Goal: Task Accomplishment & Management: Complete application form

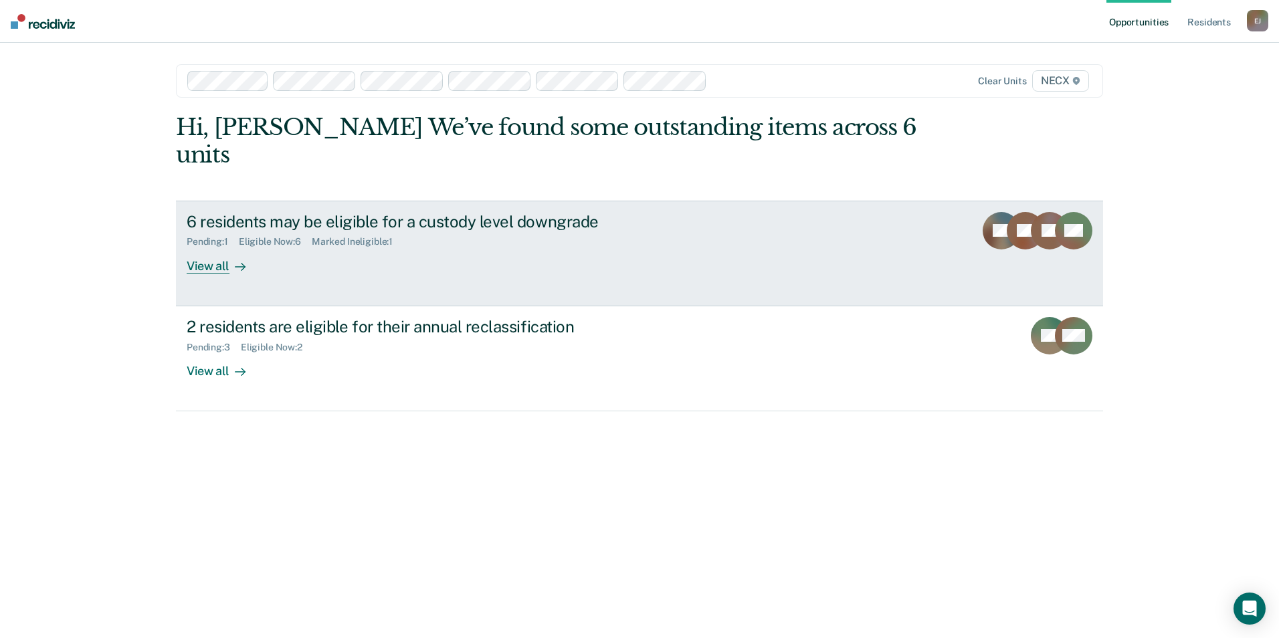
click at [347, 245] on div "6 residents may be eligible for a custody level downgrade Pending : 1 Eligible …" at bounding box center [438, 243] width 502 height 62
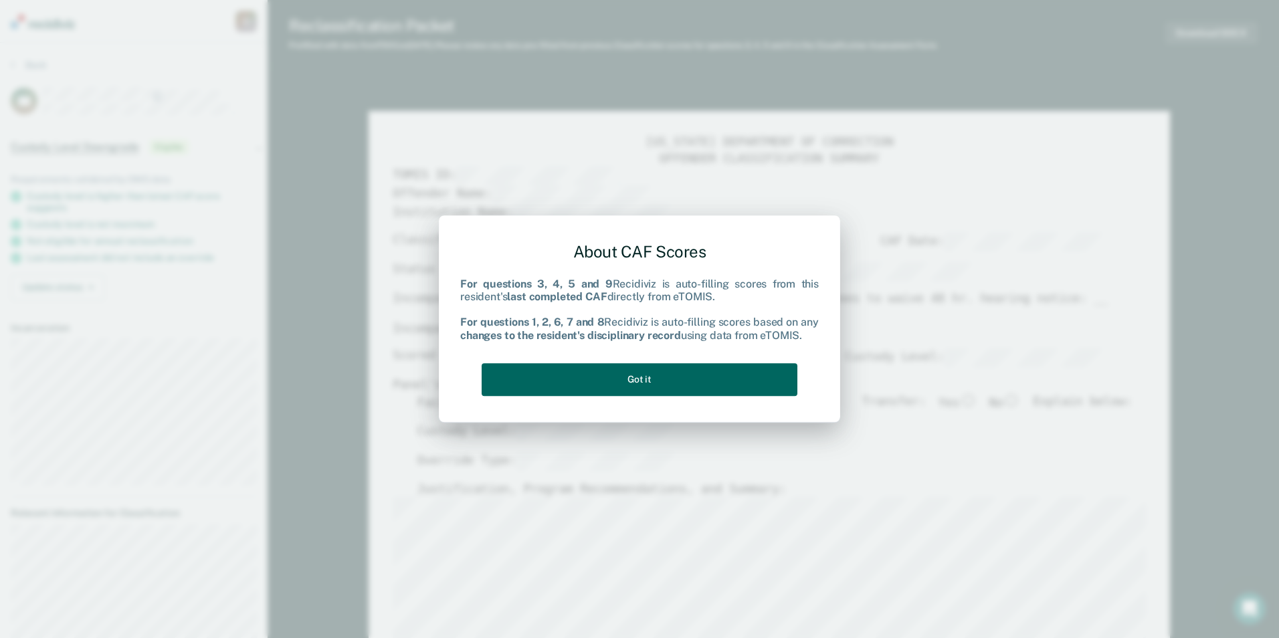
click at [656, 375] on button "Got it" at bounding box center [640, 379] width 316 height 33
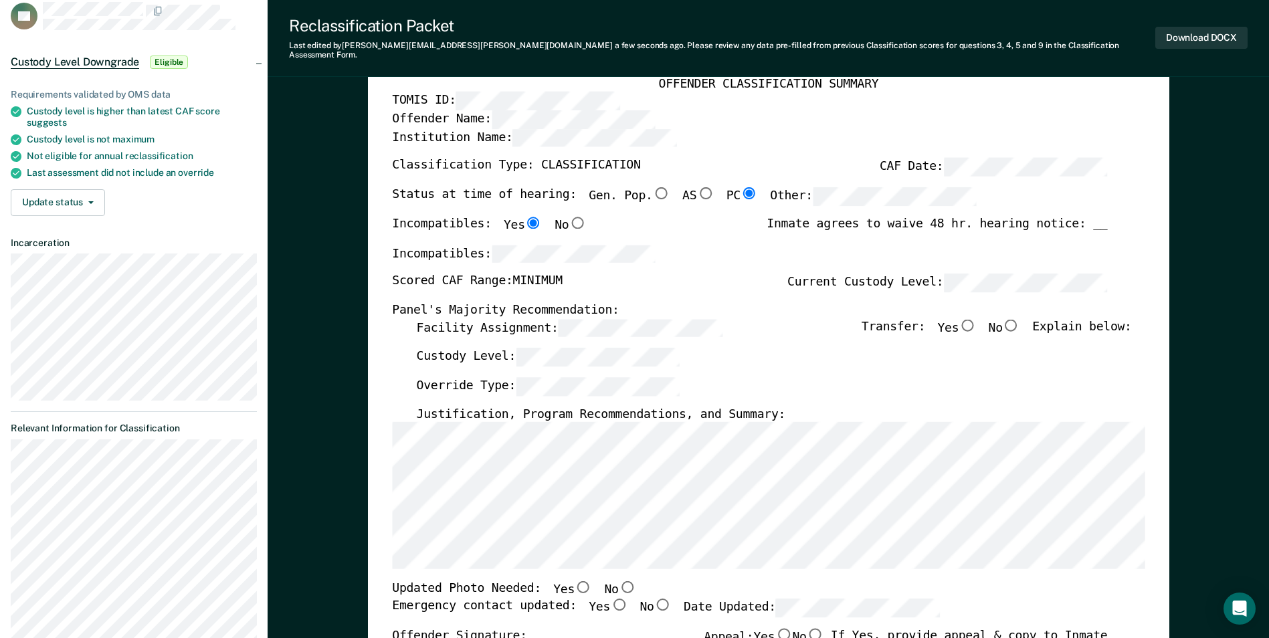
scroll to position [268, 0]
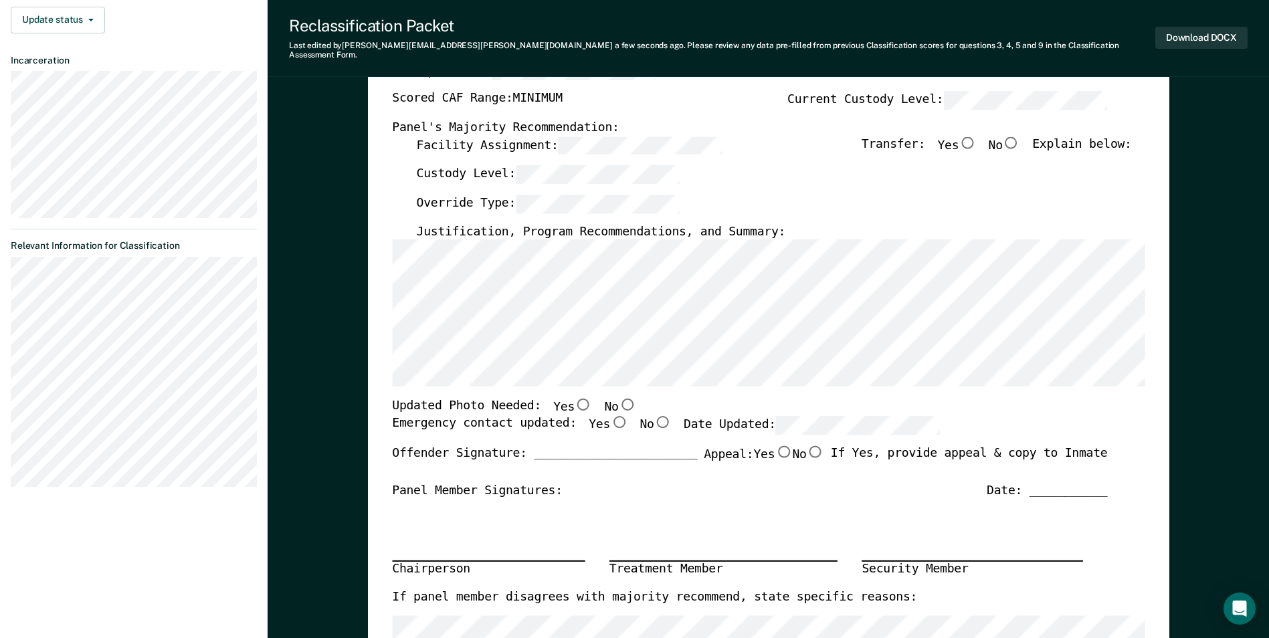
click at [575, 399] on input "Yes" at bounding box center [583, 405] width 17 height 12
type textarea "x"
radio input "true"
click at [610, 416] on input "Yes" at bounding box center [618, 422] width 17 height 12
type textarea "x"
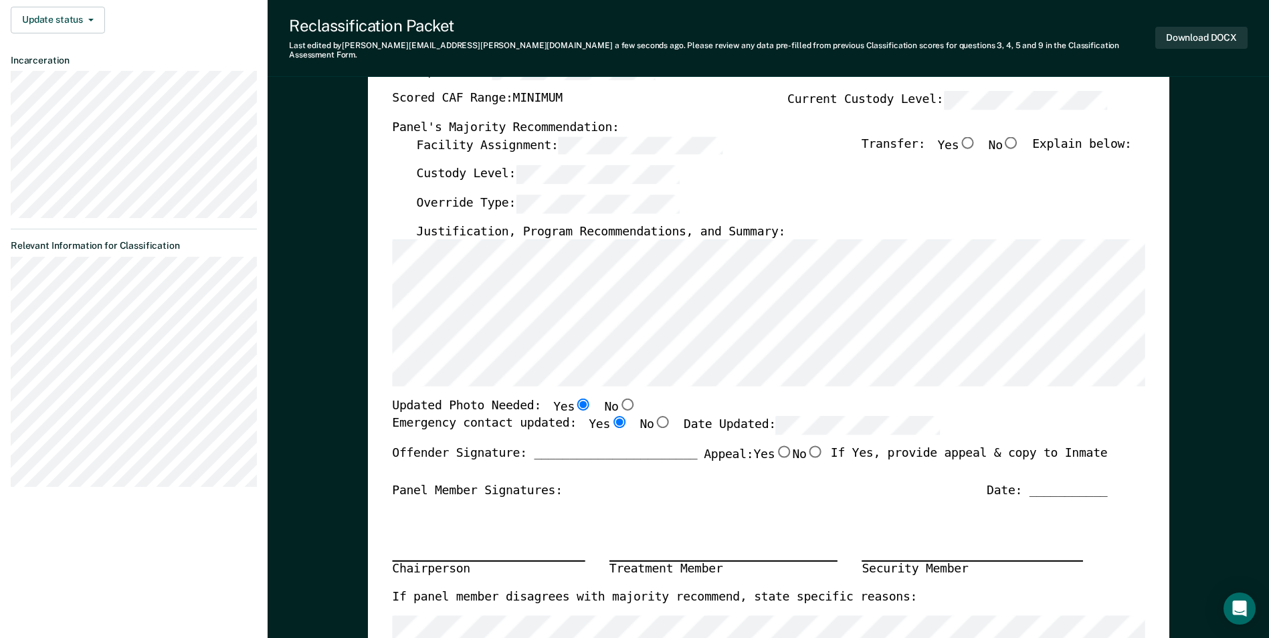
radio input "true"
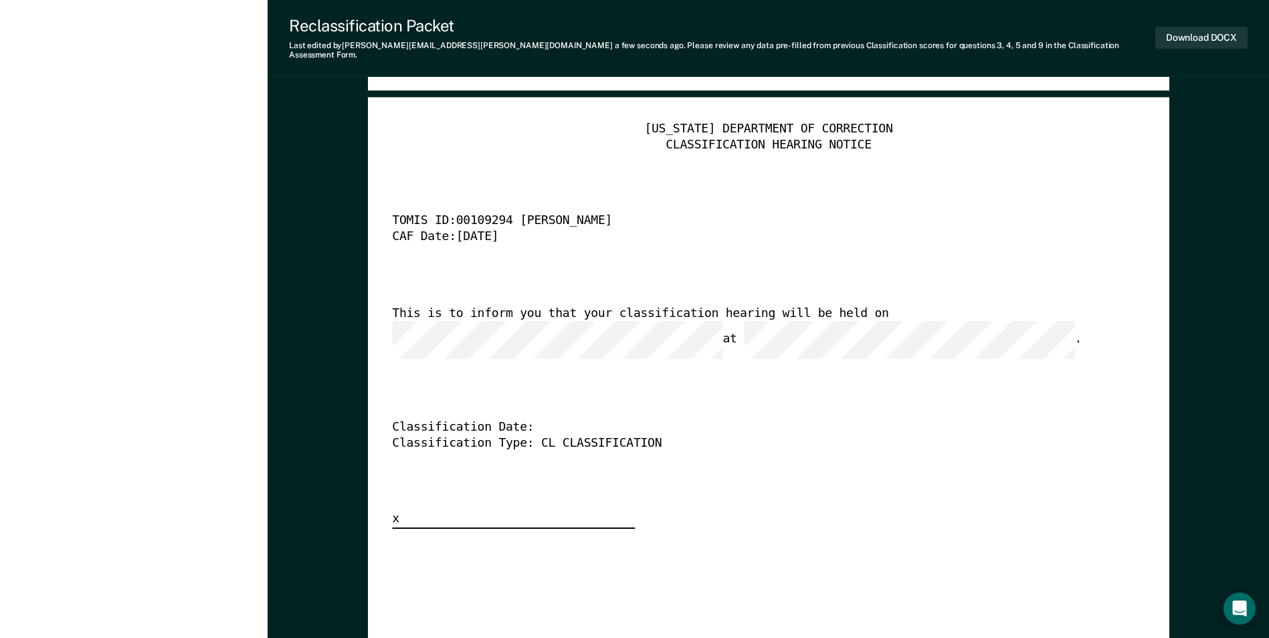
scroll to position [3278, 0]
click at [1191, 31] on button "Download DOCX" at bounding box center [1201, 38] width 92 height 22
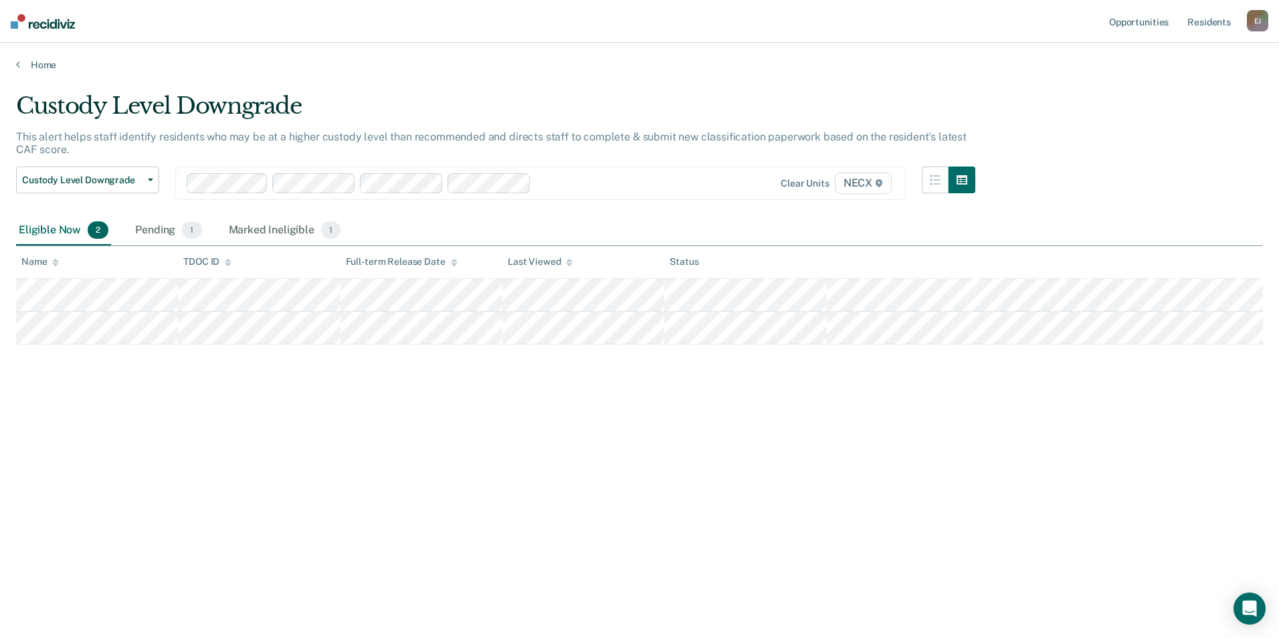
click at [364, 436] on div "Custody Level Downgrade This alert helps staff identify residents who may be at…" at bounding box center [639, 315] width 1247 height 446
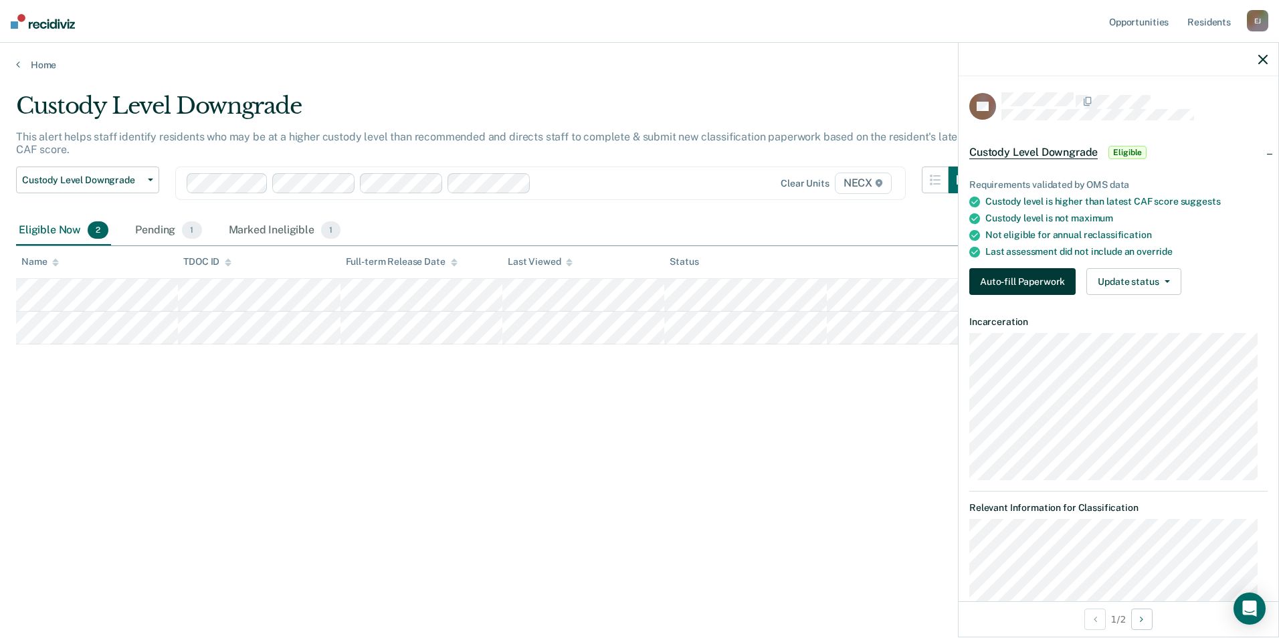
click at [1061, 272] on button "Auto-fill Paperwork" at bounding box center [1022, 281] width 106 height 27
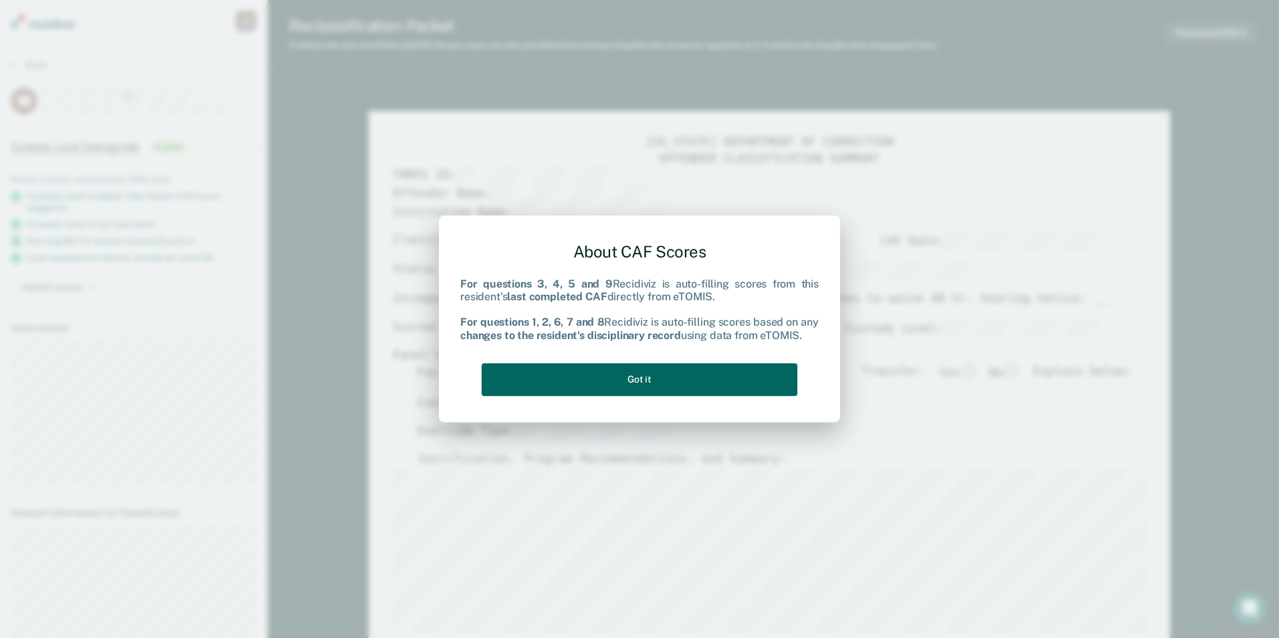
click at [663, 366] on button "Got it" at bounding box center [640, 379] width 316 height 33
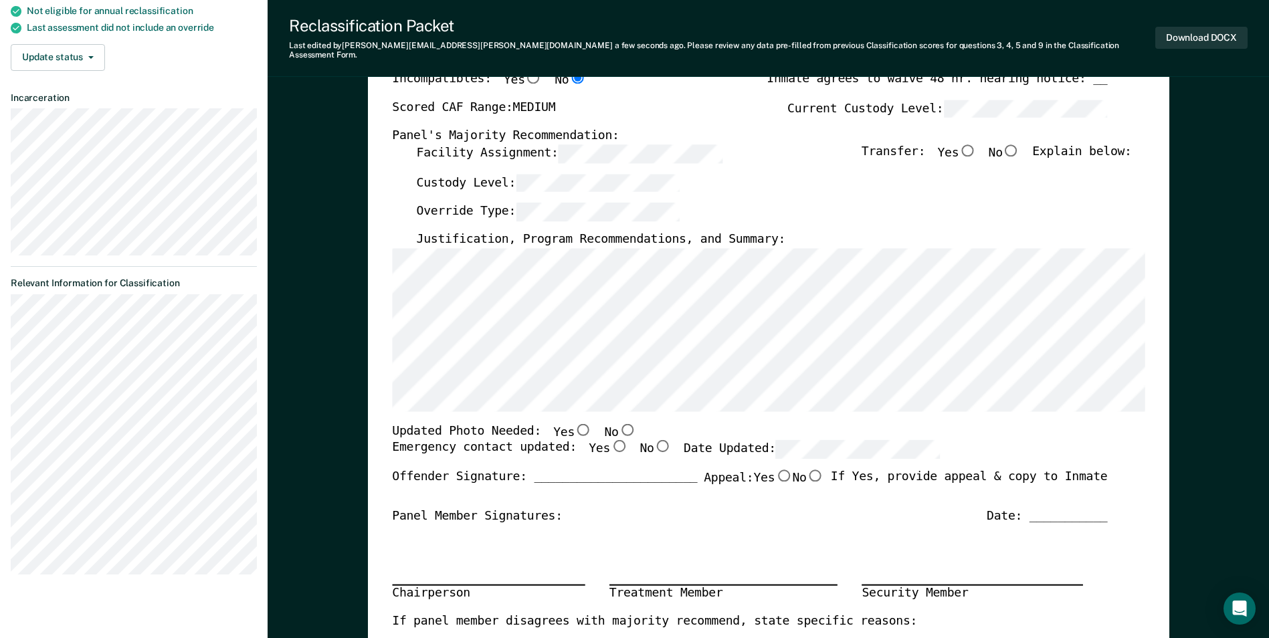
scroll to position [268, 0]
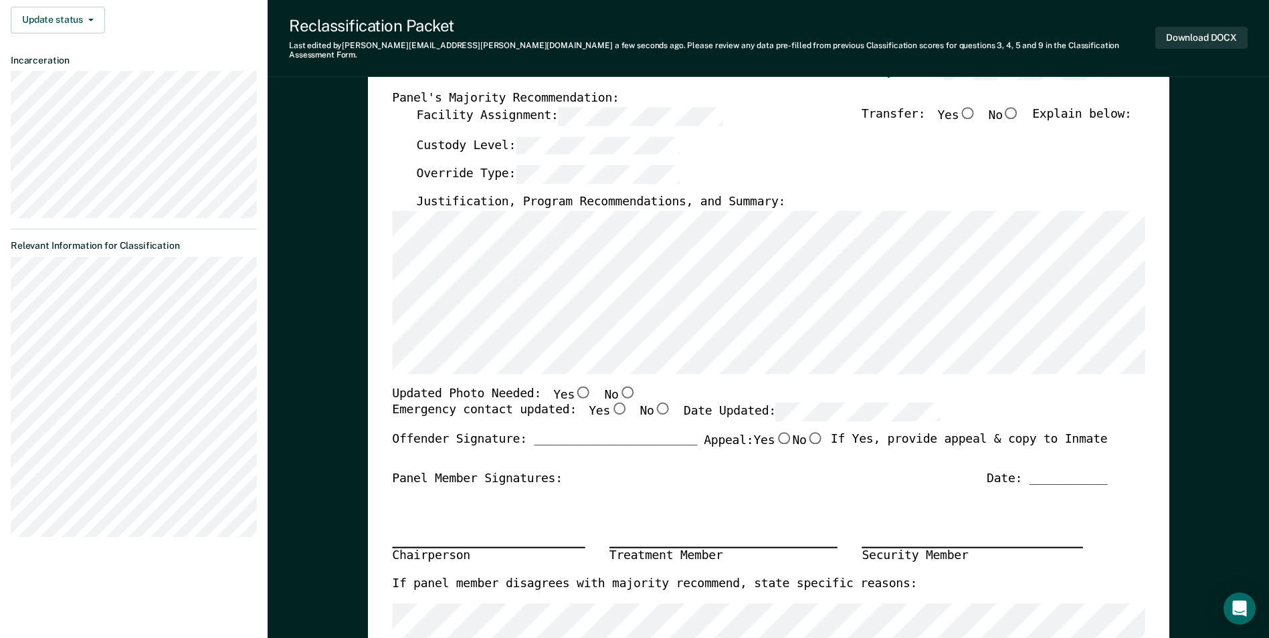
click at [575, 385] on input "Yes" at bounding box center [583, 391] width 17 height 12
type textarea "x"
radio input "true"
click at [610, 403] on input "Yes" at bounding box center [618, 409] width 17 height 12
type textarea "x"
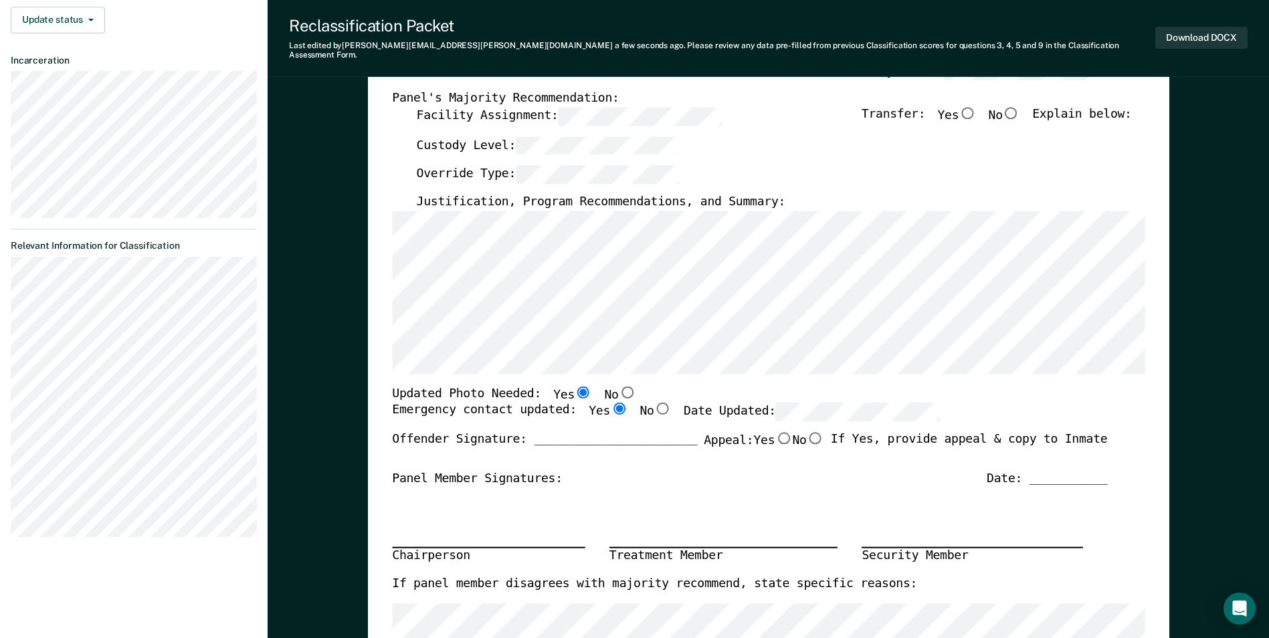
radio input "true"
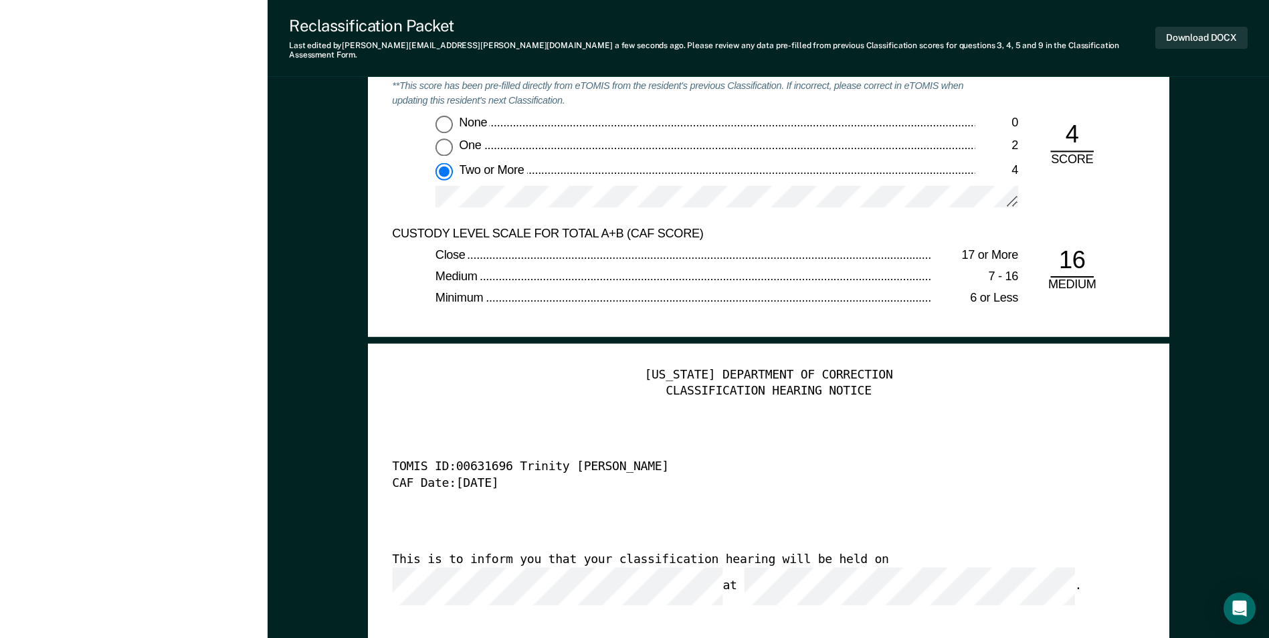
scroll to position [3077, 0]
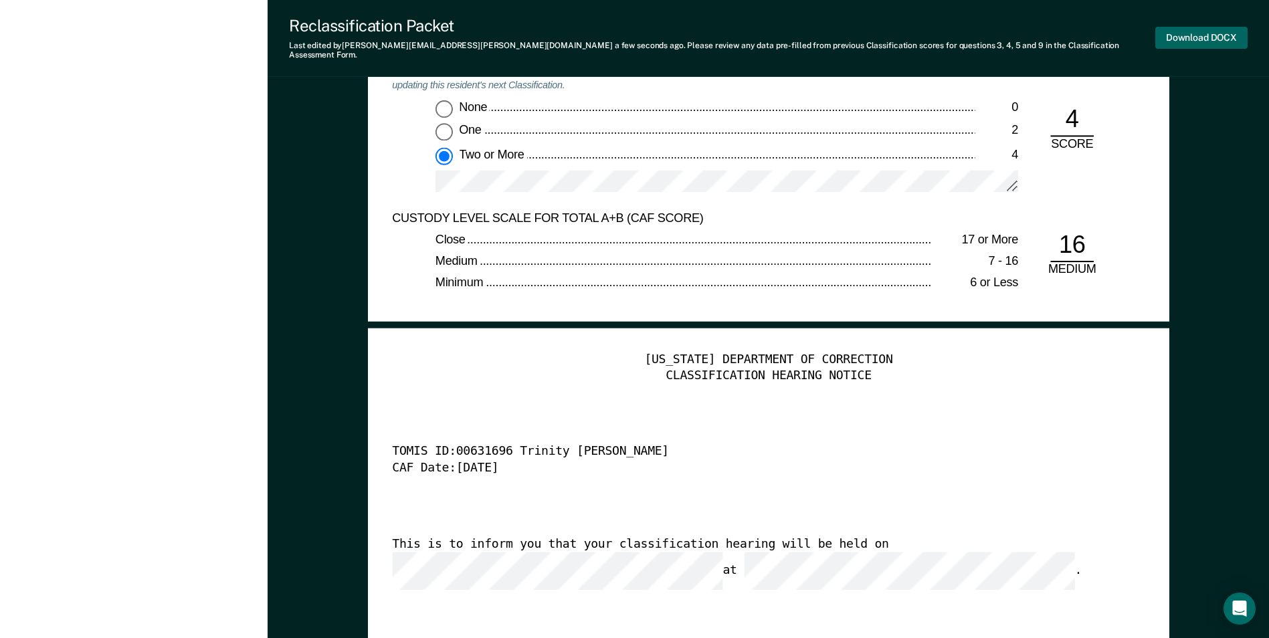
click at [1169, 34] on button "Download DOCX" at bounding box center [1201, 38] width 92 height 22
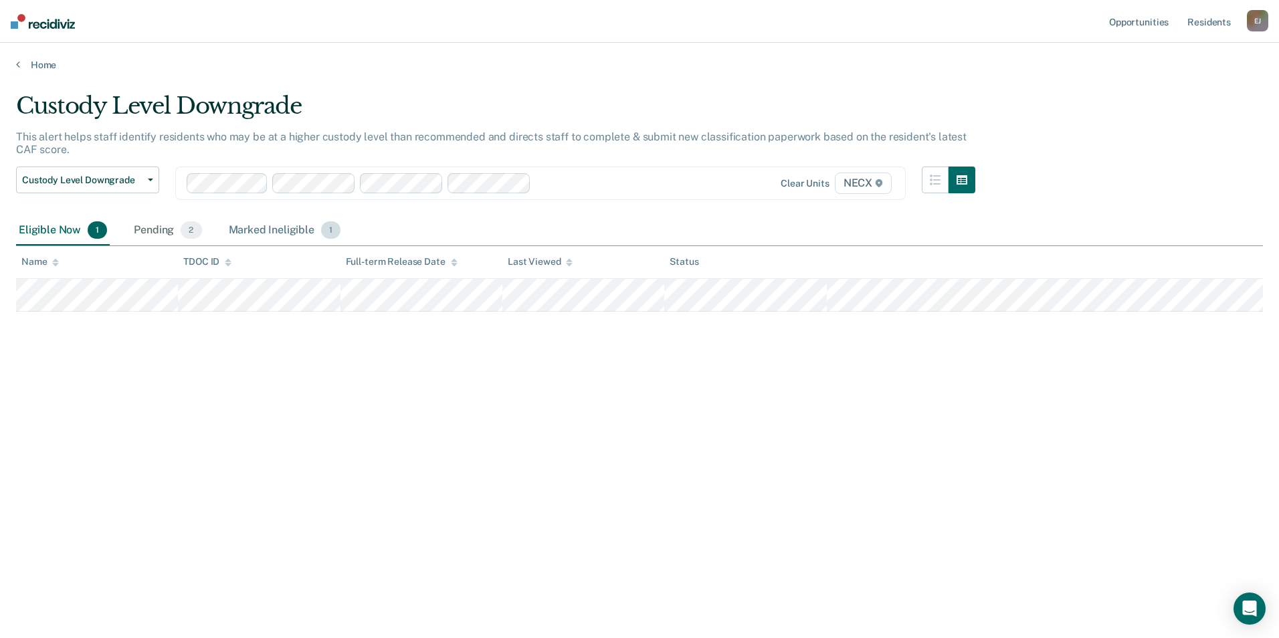
click at [272, 227] on div "Marked Ineligible 1" at bounding box center [285, 230] width 118 height 29
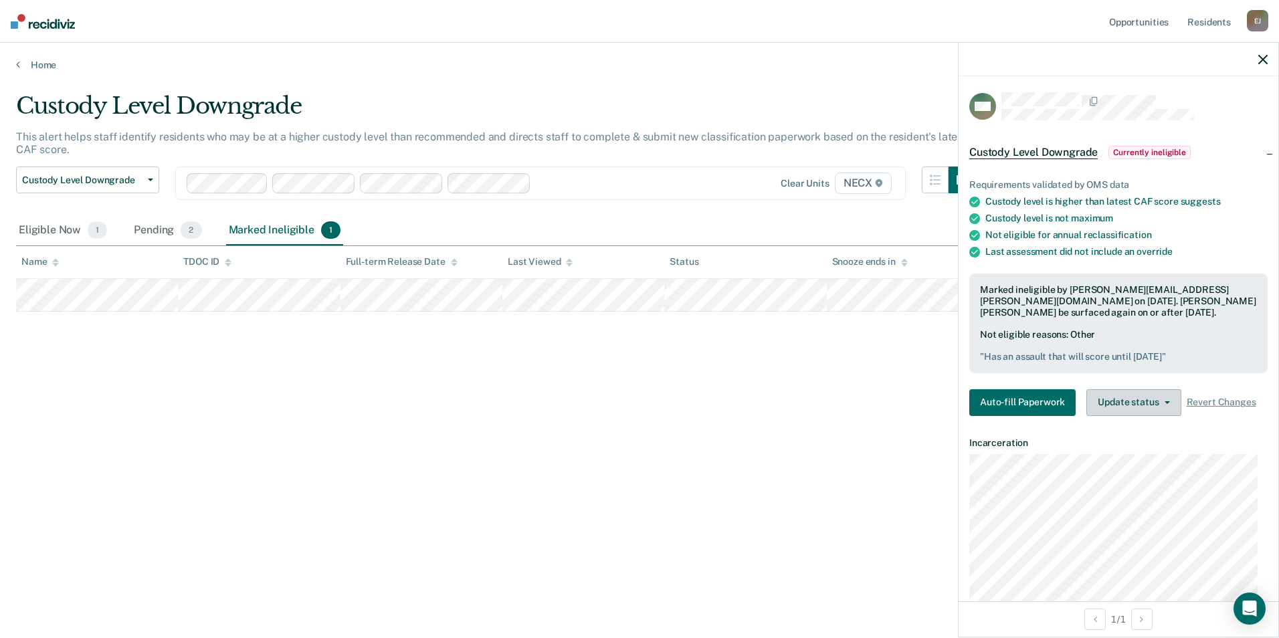
click at [1102, 397] on button "Update status" at bounding box center [1133, 402] width 94 height 27
click at [1118, 450] on button "Update Ineligibility" at bounding box center [1150, 456] width 129 height 21
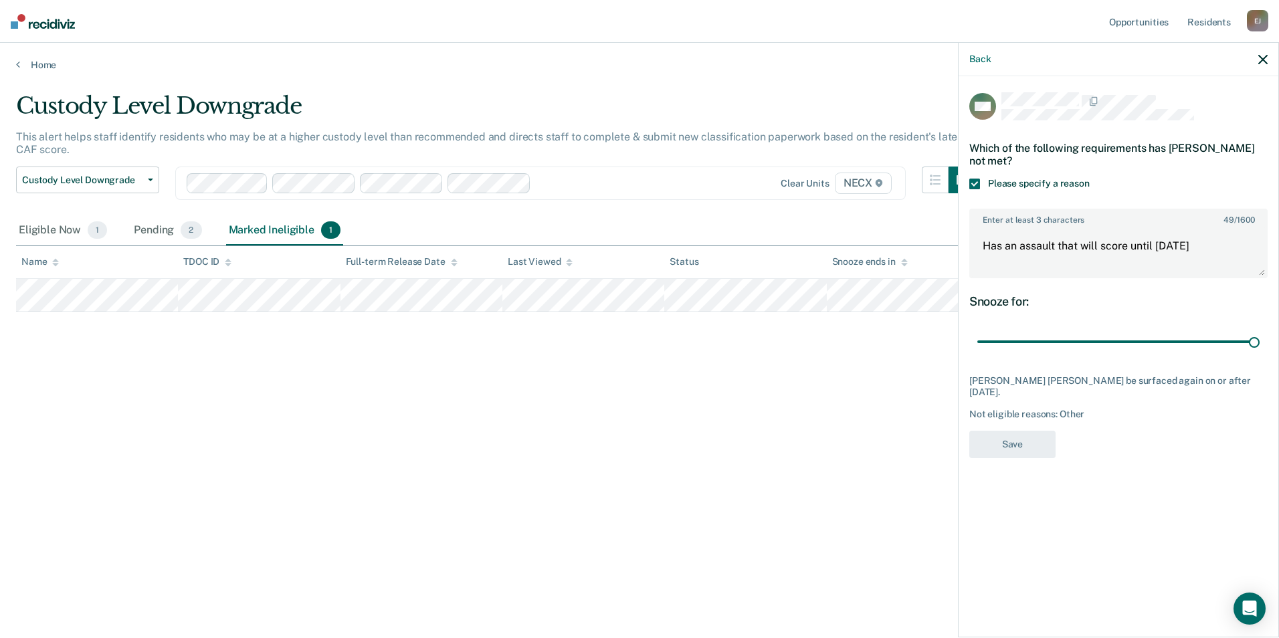
click at [1269, 56] on div "Back" at bounding box center [1119, 59] width 320 height 33
click at [1268, 56] on div "Back" at bounding box center [1119, 59] width 320 height 33
click at [1260, 58] on icon "button" at bounding box center [1262, 59] width 9 height 9
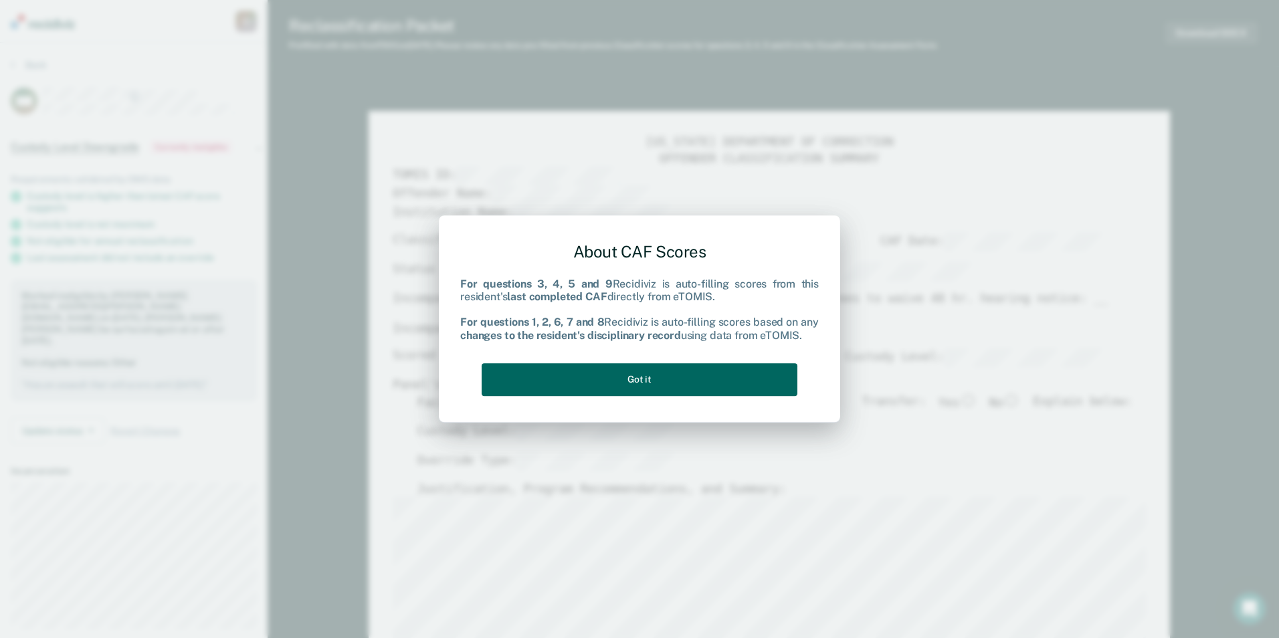
click at [711, 381] on button "Got it" at bounding box center [640, 379] width 316 height 33
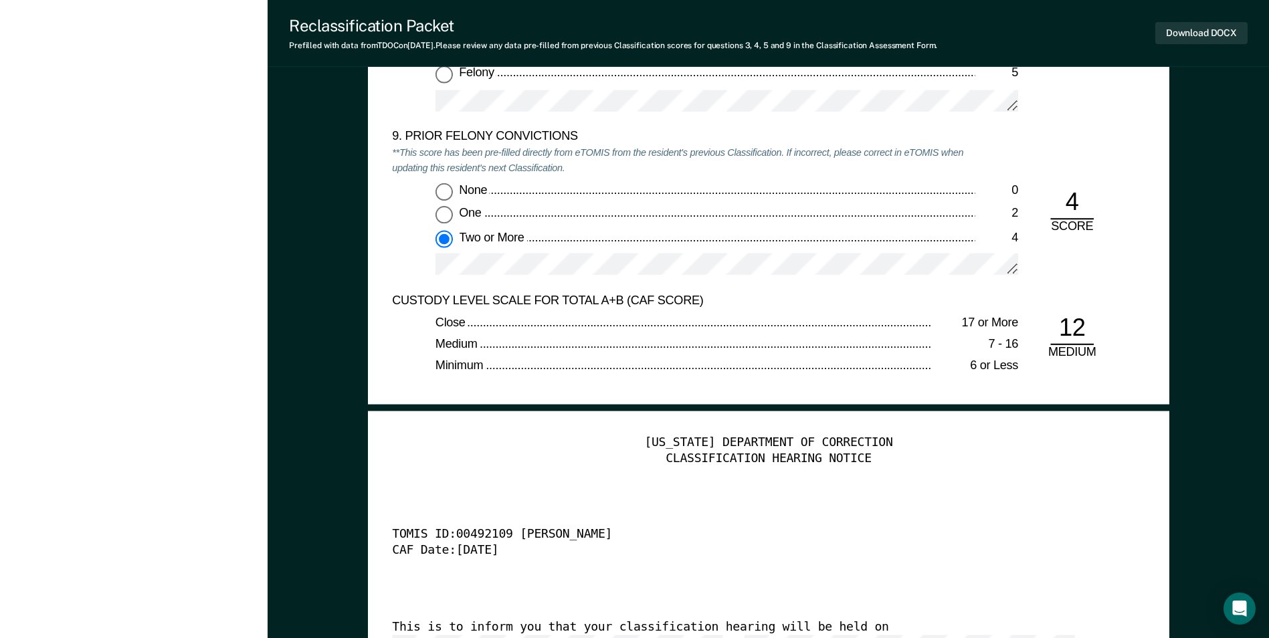
scroll to position [3144, 0]
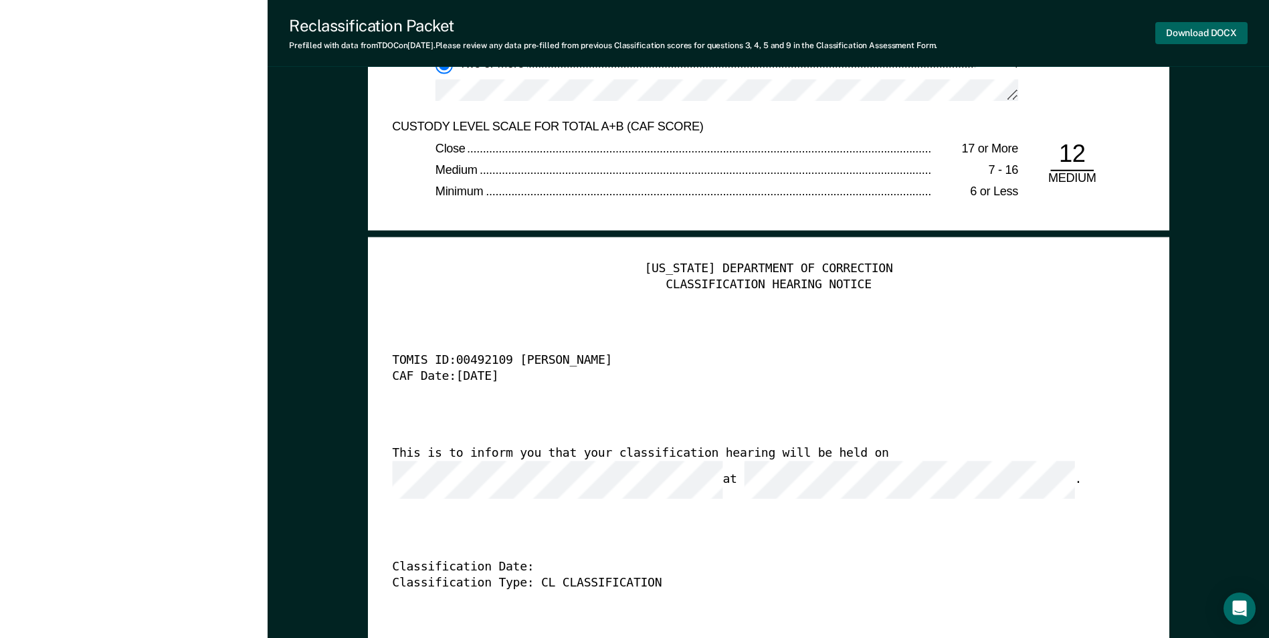
click at [1187, 30] on button "Download DOCX" at bounding box center [1201, 33] width 92 height 22
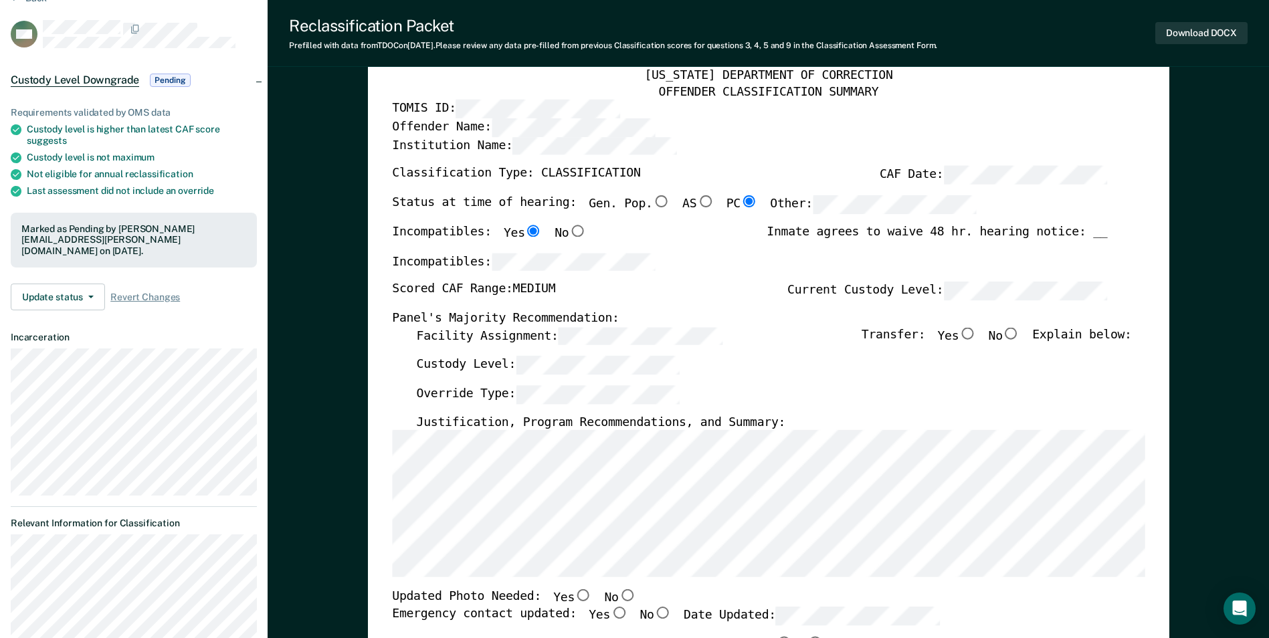
scroll to position [0, 0]
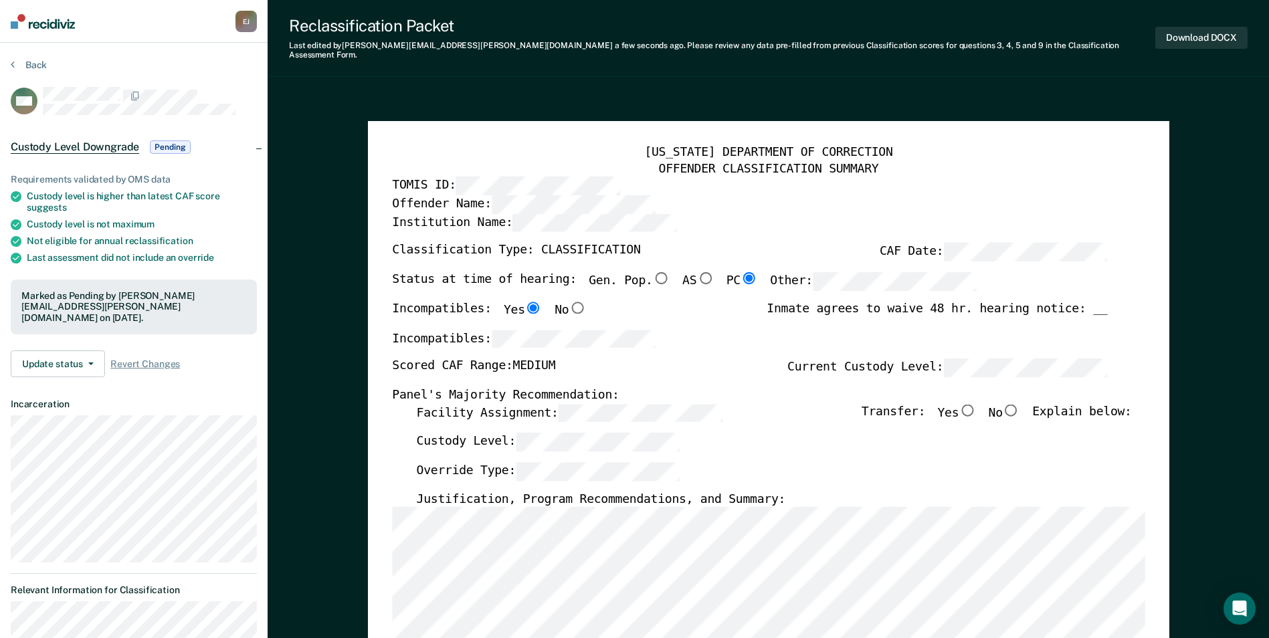
click at [846, 472] on div "Override Type:" at bounding box center [773, 476] width 715 height 29
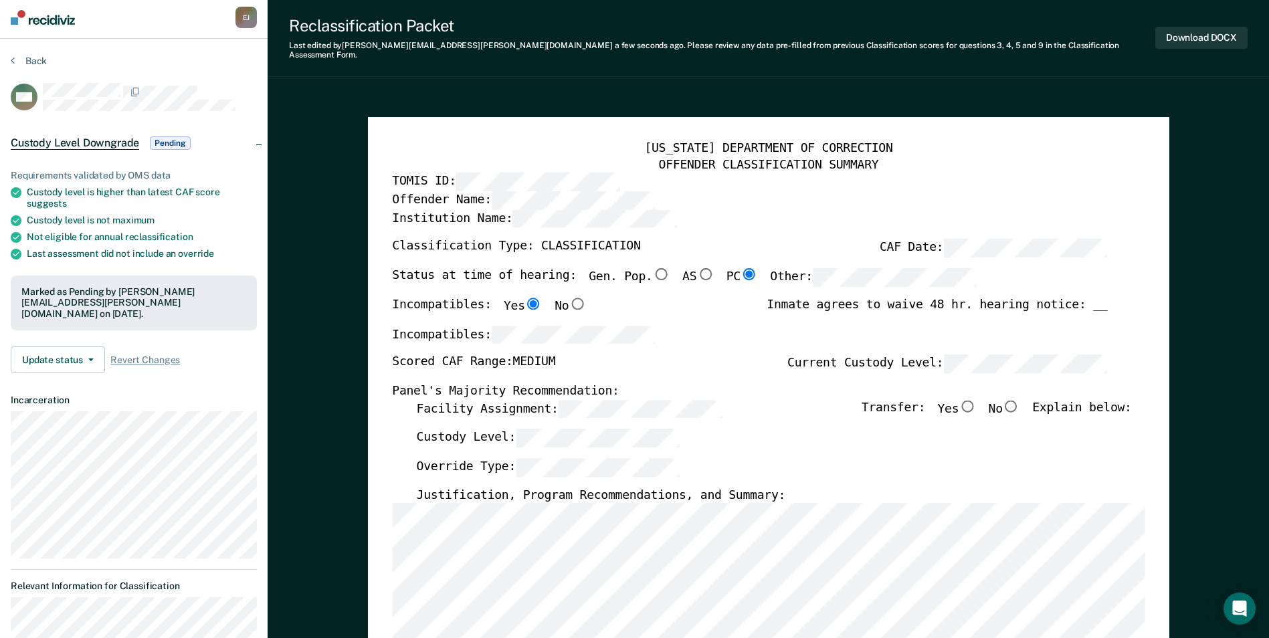
scroll to position [268, 0]
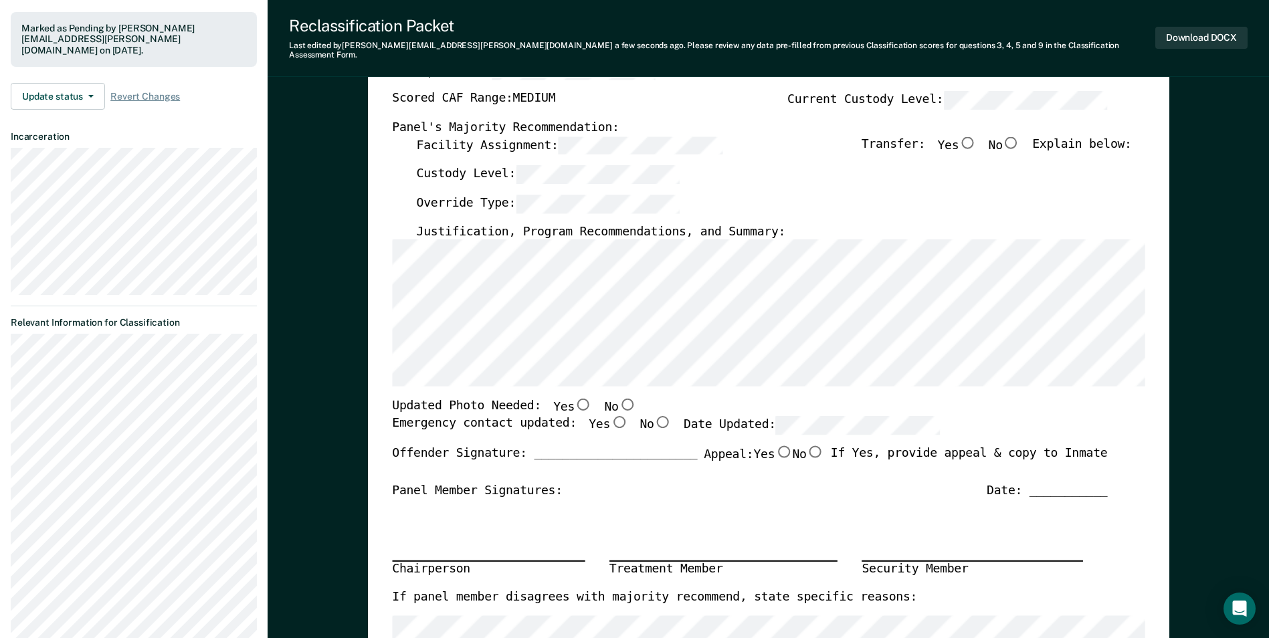
click at [618, 399] on input "No" at bounding box center [626, 405] width 17 height 12
type textarea "x"
radio input "true"
click at [610, 416] on input "Yes" at bounding box center [618, 422] width 17 height 12
type textarea "x"
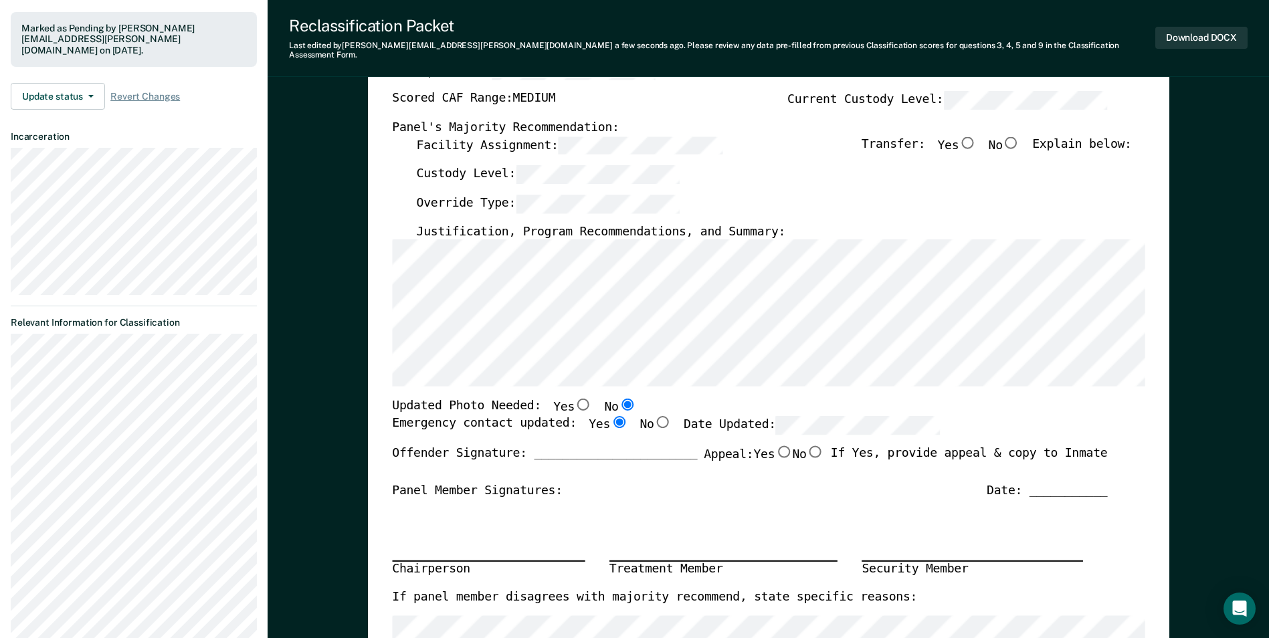
radio input "true"
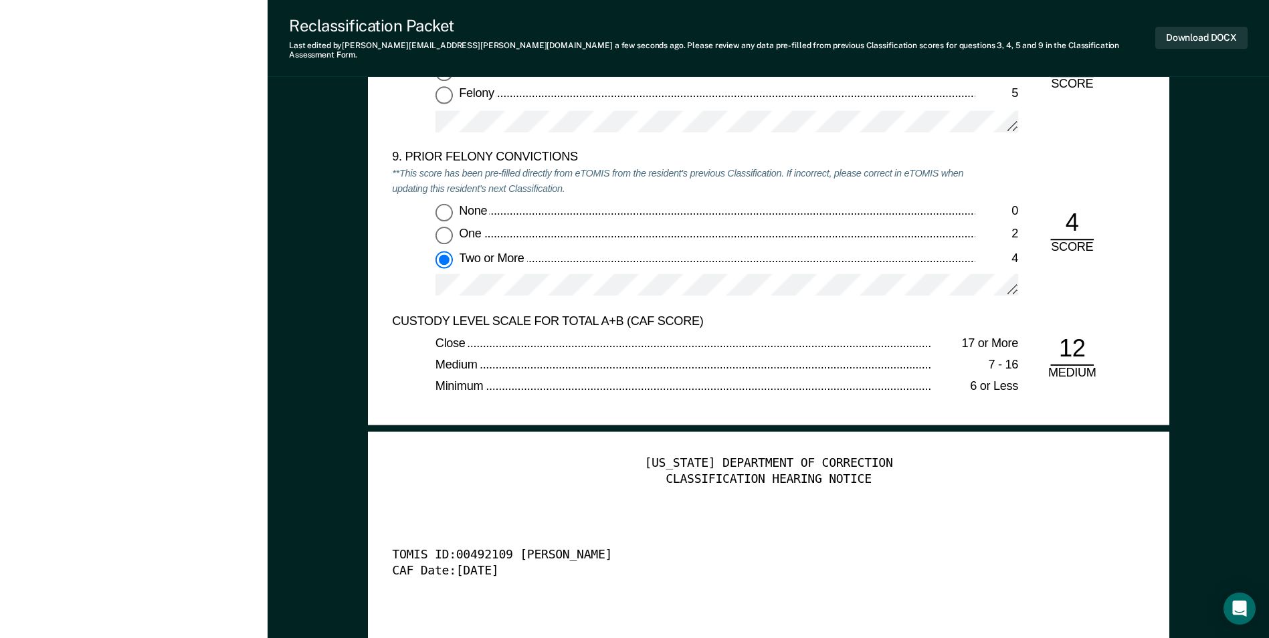
scroll to position [3211, 0]
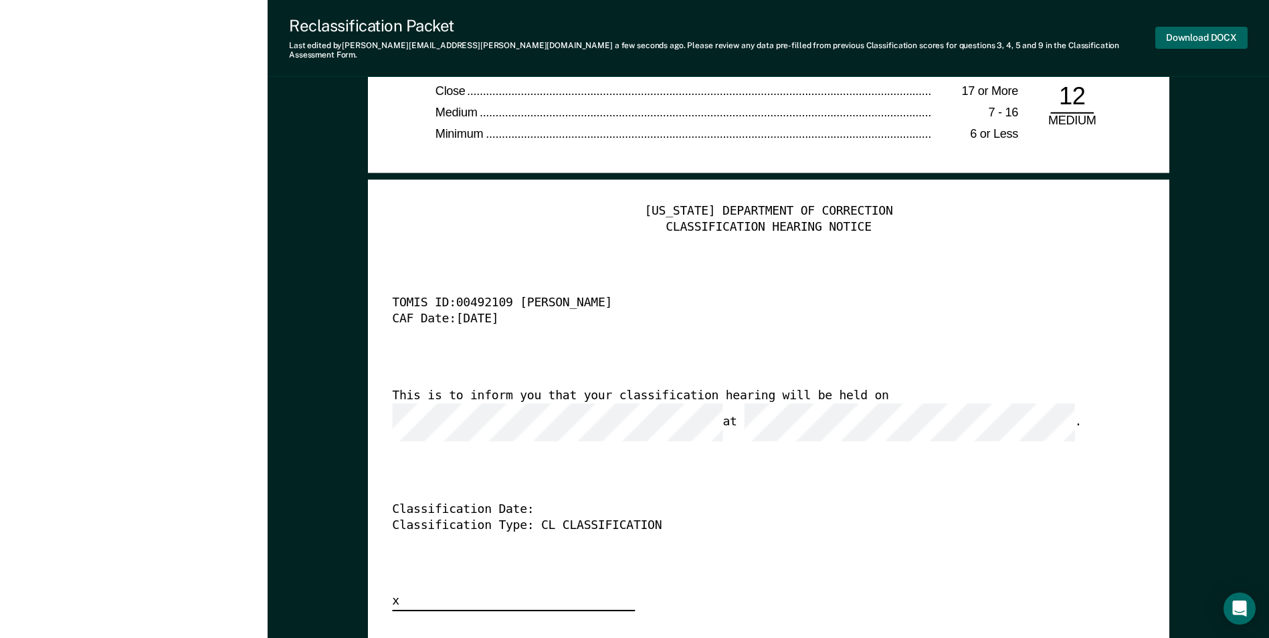
click at [1199, 27] on button "Download DOCX" at bounding box center [1201, 38] width 92 height 22
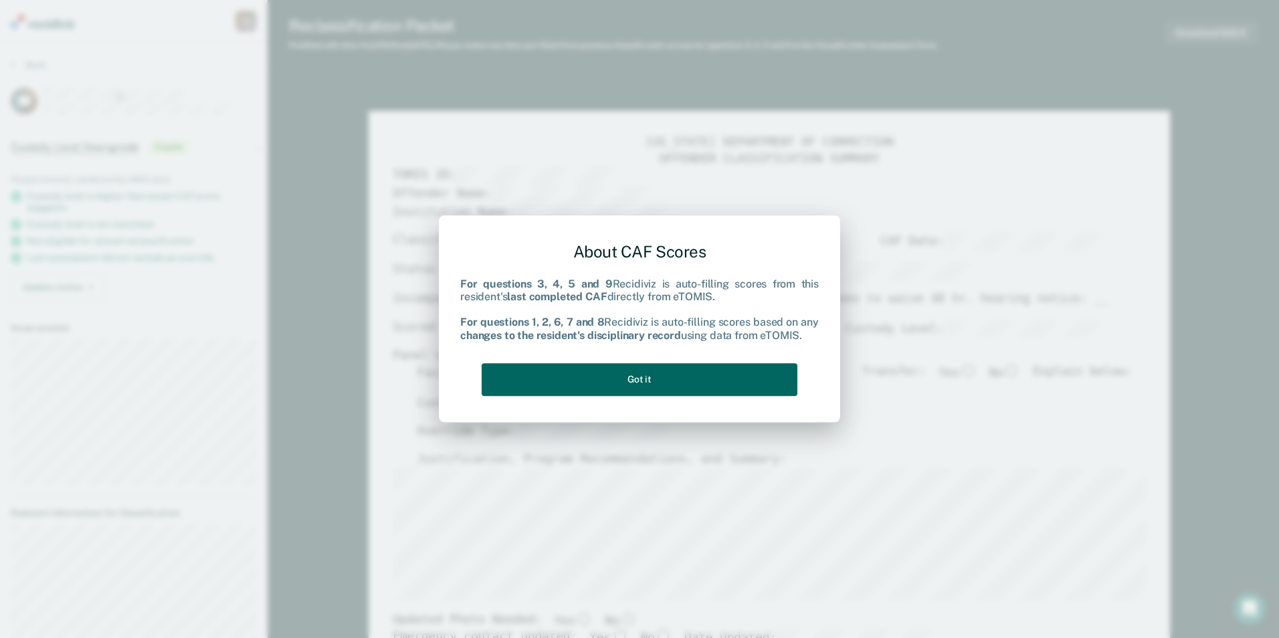
click at [757, 381] on button "Got it" at bounding box center [640, 379] width 316 height 33
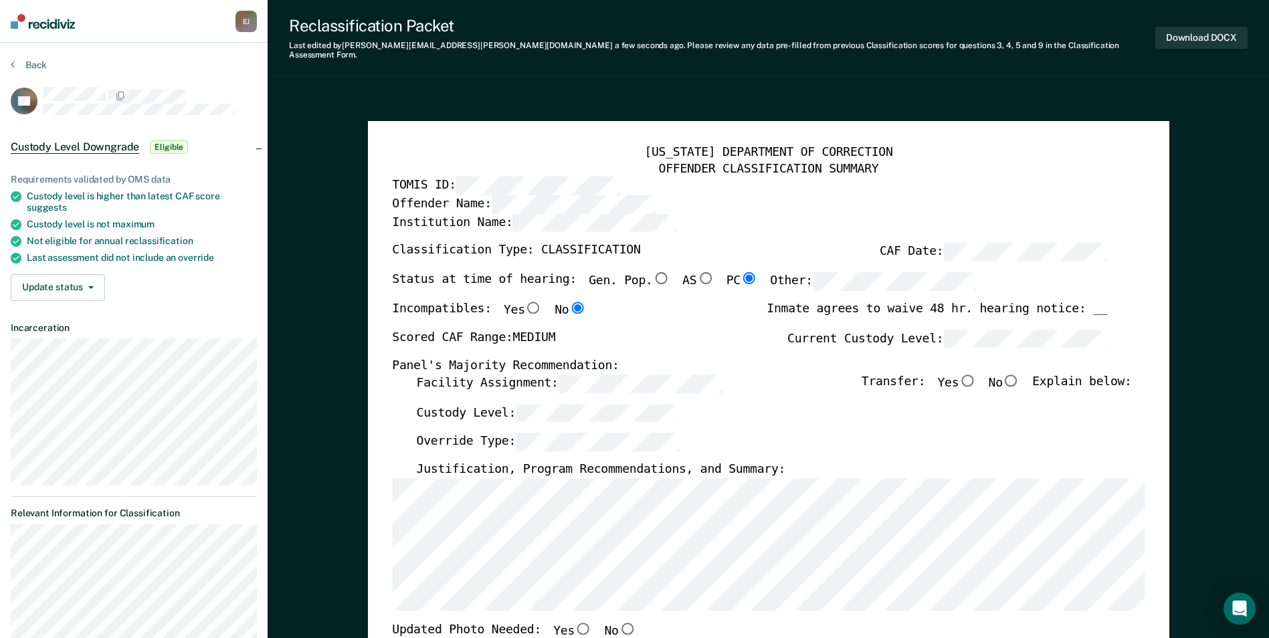
click at [1020, 374] on input "No" at bounding box center [1011, 380] width 17 height 12
type textarea "x"
radio input "true"
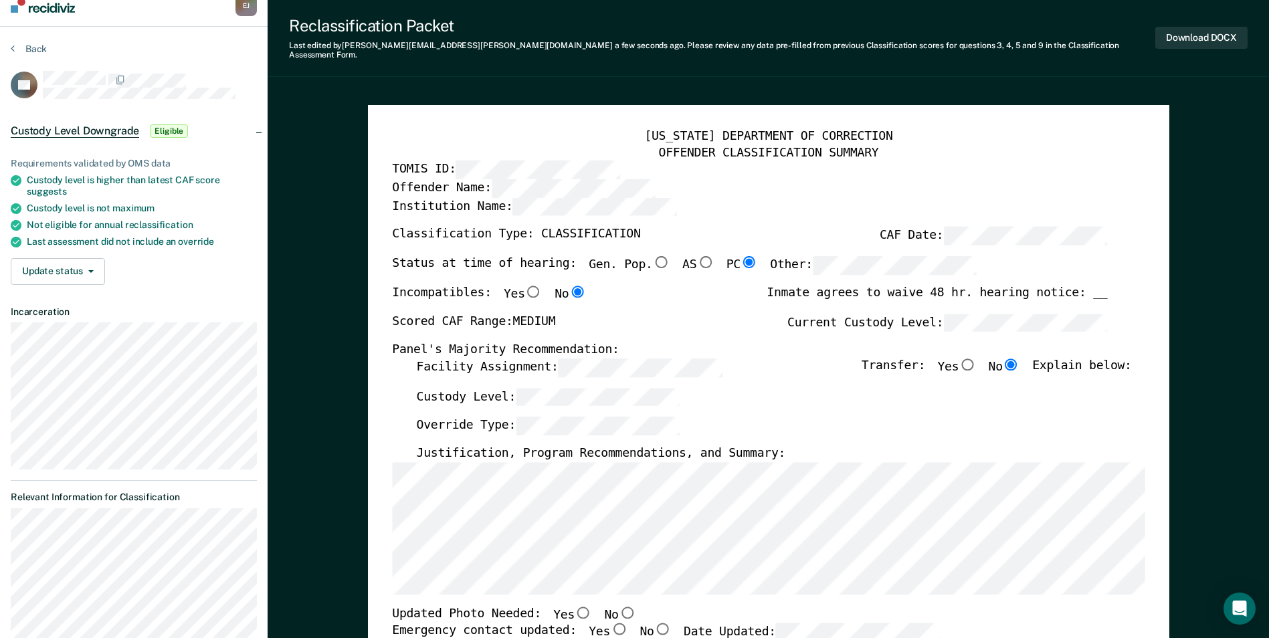
scroll to position [67, 0]
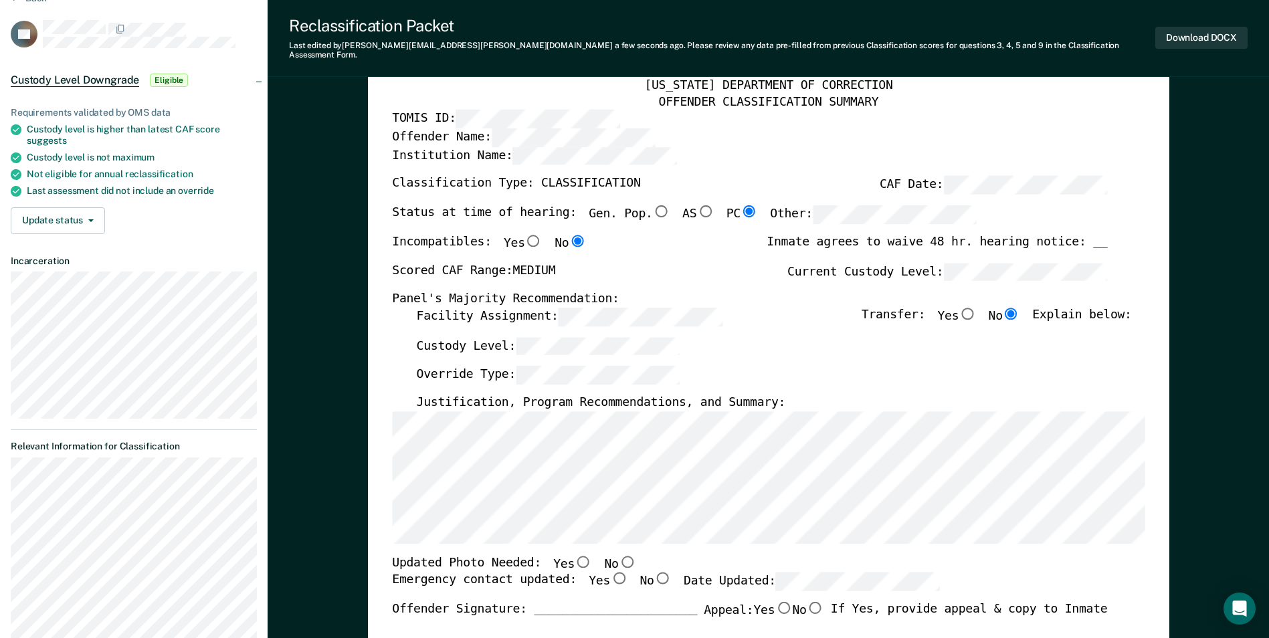
click at [575, 555] on input "Yes" at bounding box center [583, 561] width 17 height 12
type textarea "x"
radio input "true"
click at [610, 573] on input "Yes" at bounding box center [618, 579] width 17 height 12
type textarea "x"
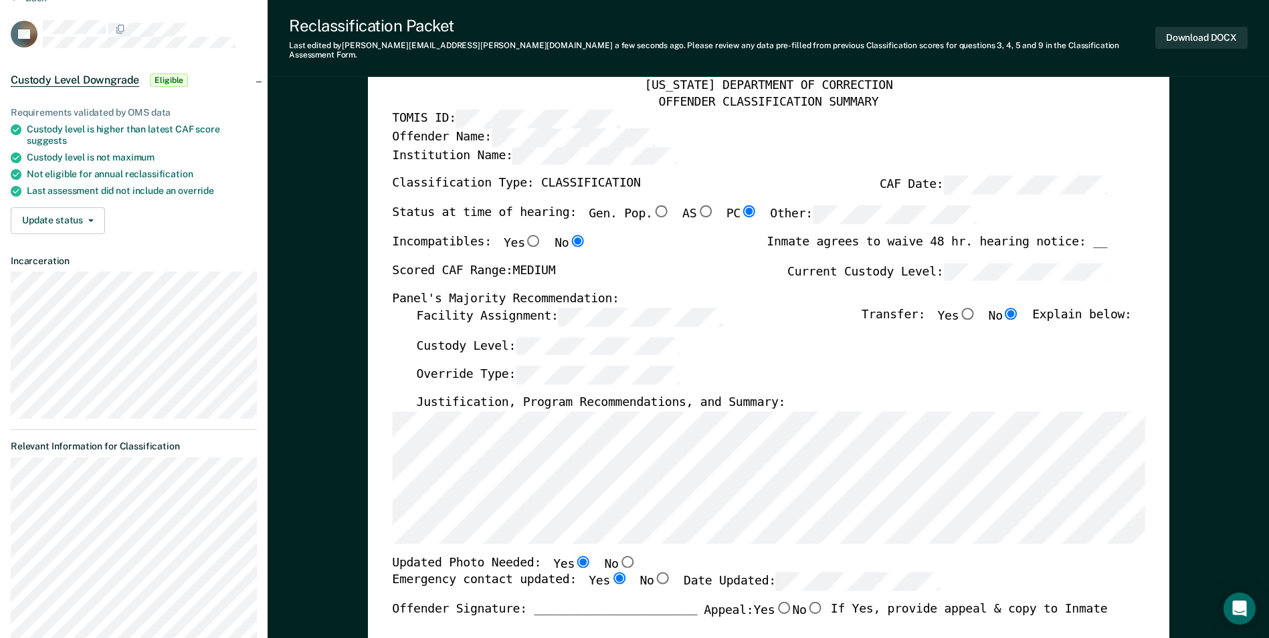
radio input "true"
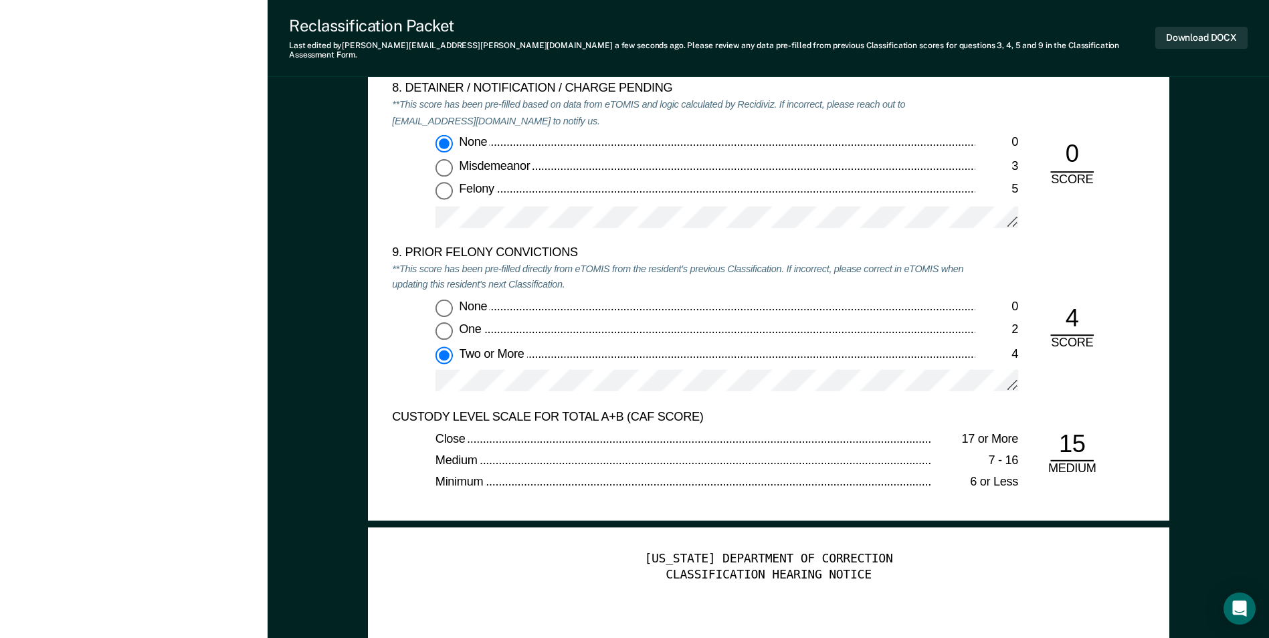
scroll to position [3211, 0]
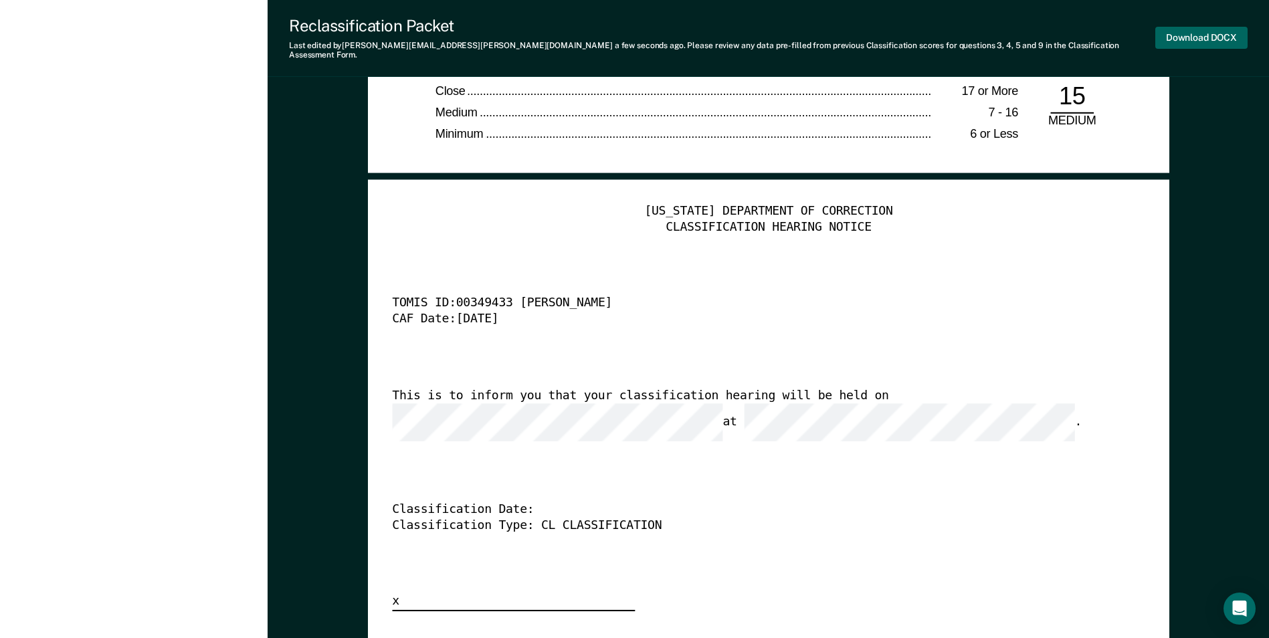
click at [1213, 30] on button "Download DOCX" at bounding box center [1201, 38] width 92 height 22
type textarea "x"
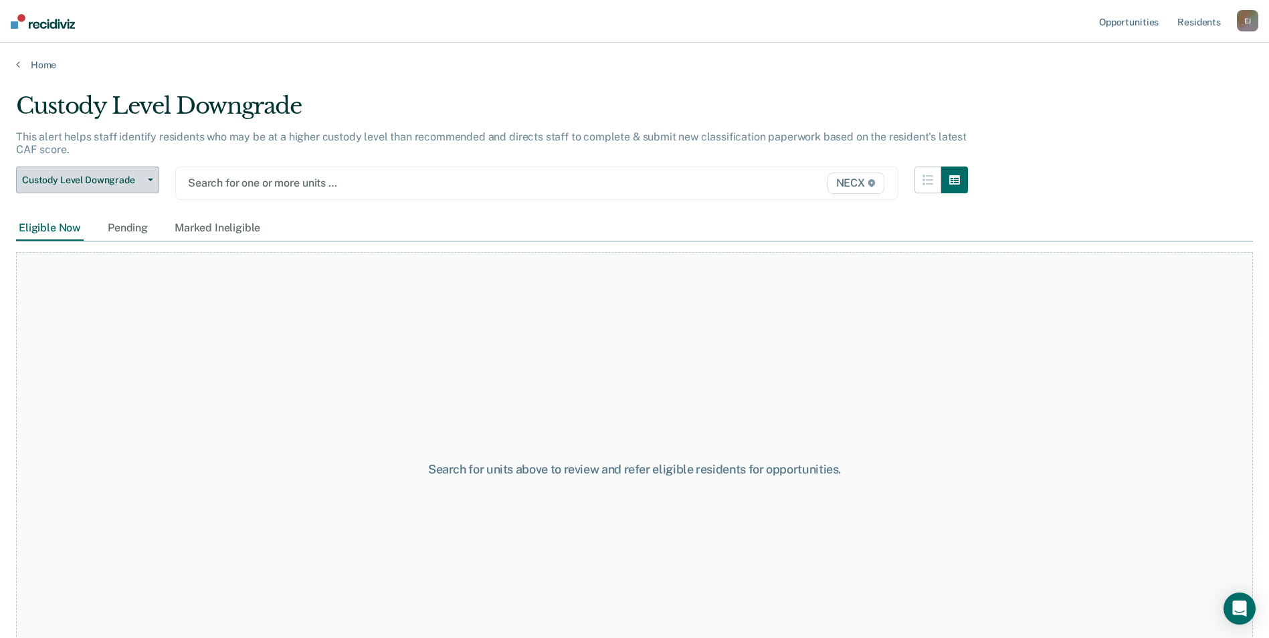
click at [110, 187] on button "Custody Level Downgrade" at bounding box center [87, 180] width 143 height 27
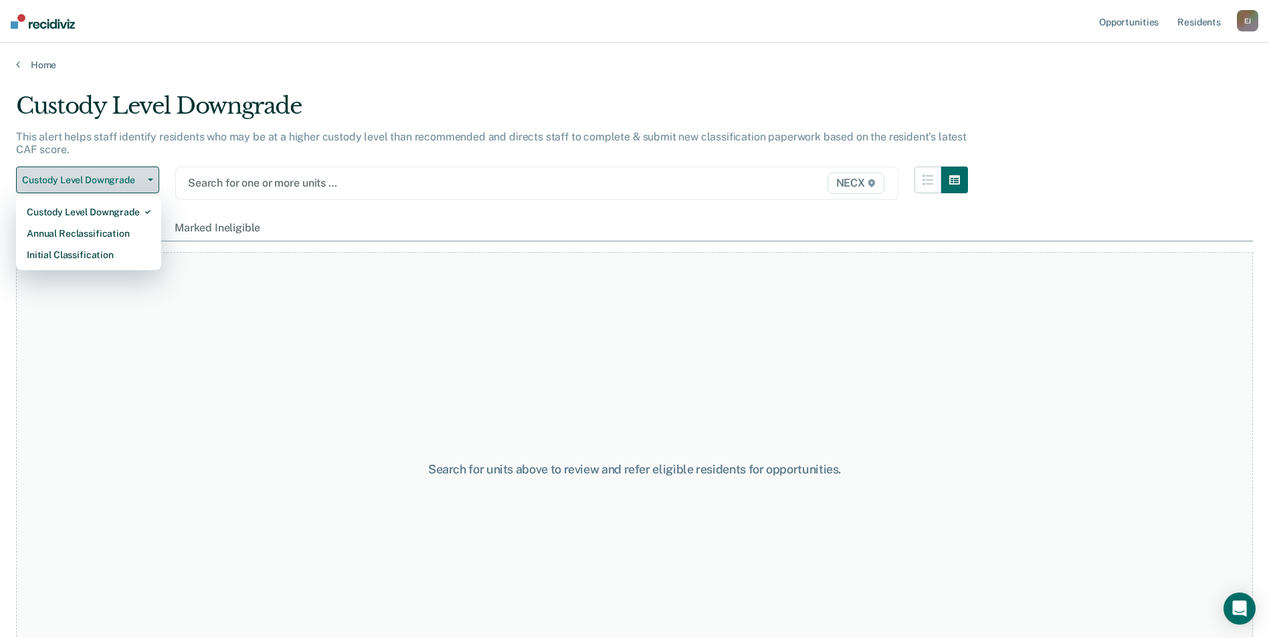
click at [110, 187] on button "Custody Level Downgrade" at bounding box center [87, 180] width 143 height 27
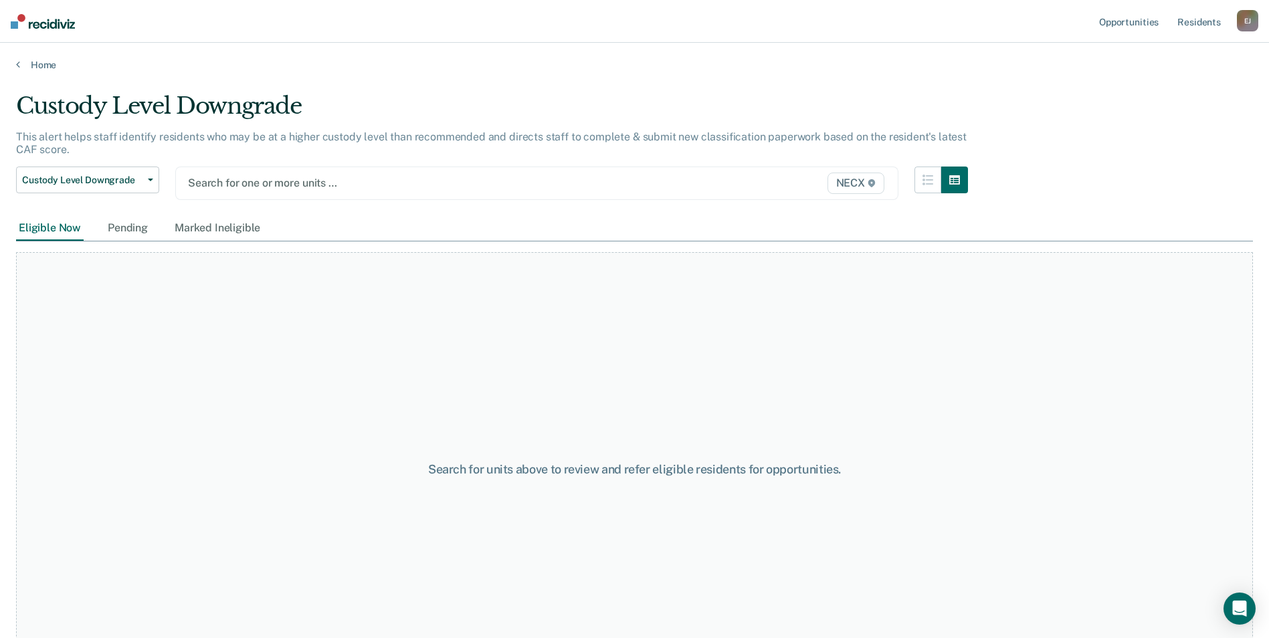
click at [260, 189] on div at bounding box center [432, 182] width 488 height 15
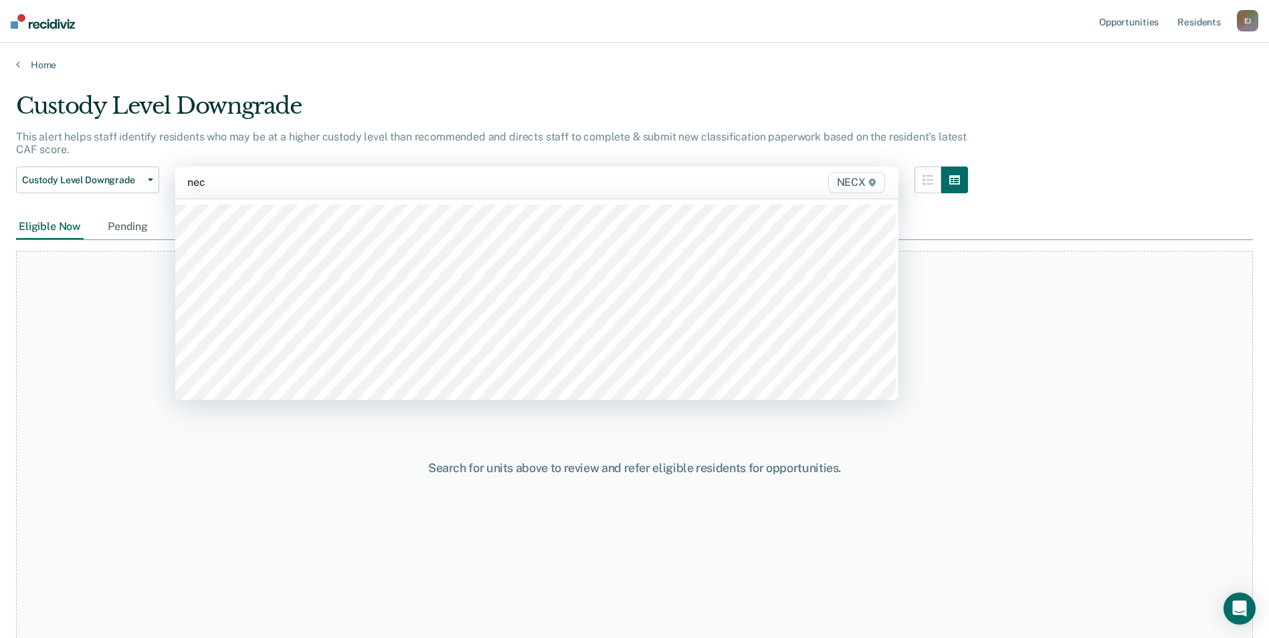
type input "necx"
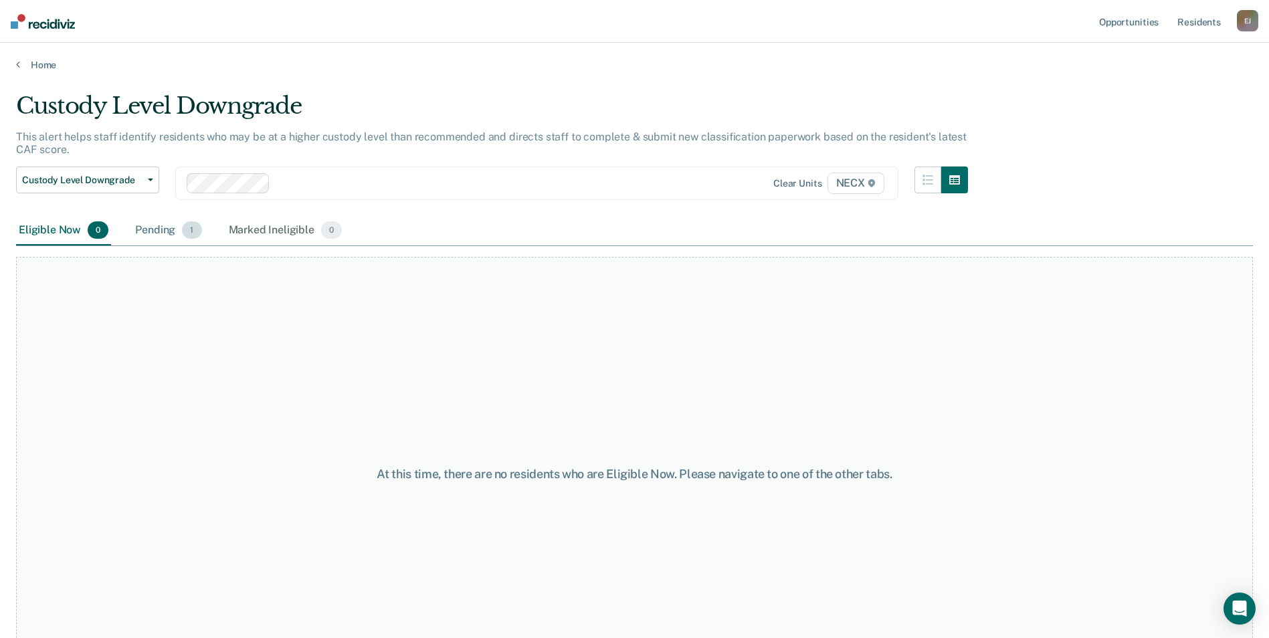
click at [168, 231] on div "Pending 1" at bounding box center [168, 230] width 72 height 29
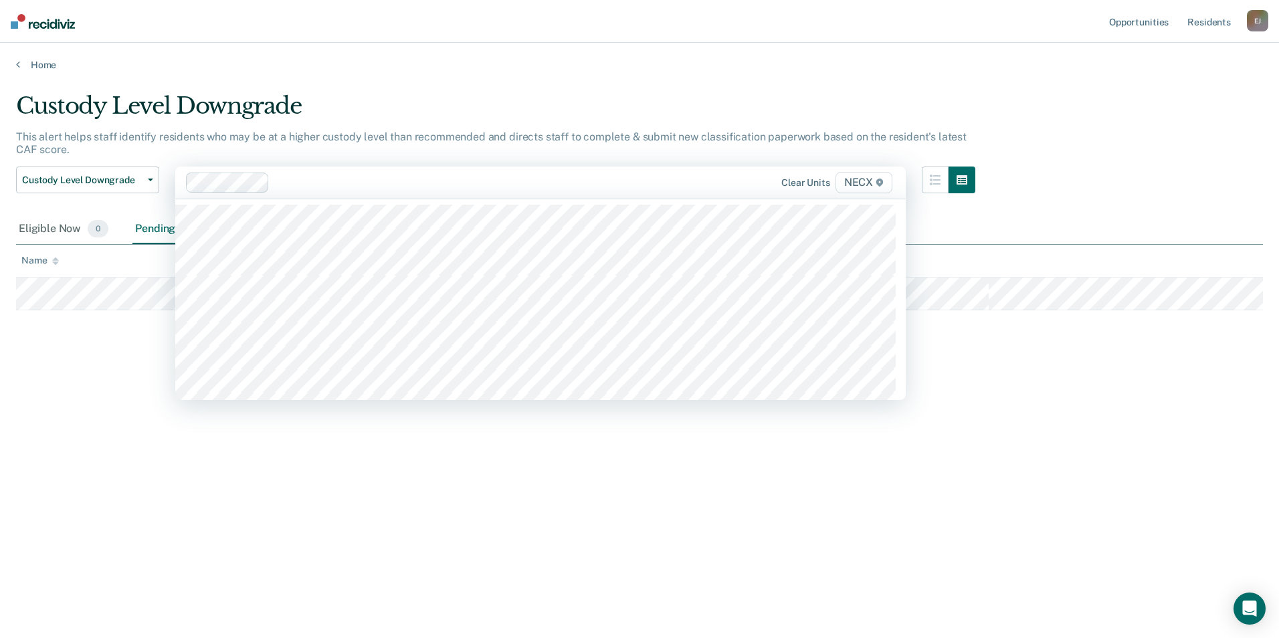
click at [284, 179] on div at bounding box center [478, 182] width 406 height 15
type input "necx"
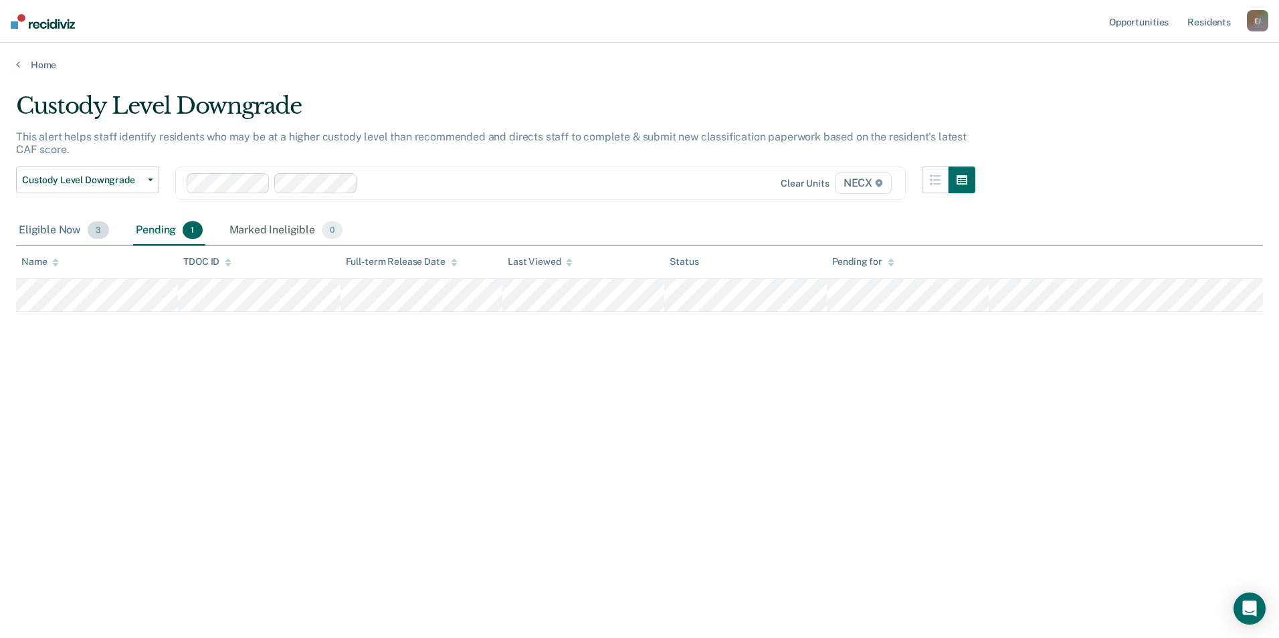
click at [69, 235] on div "Eligible Now 3" at bounding box center [64, 230] width 96 height 29
